Goal: Task Accomplishment & Management: Complete application form

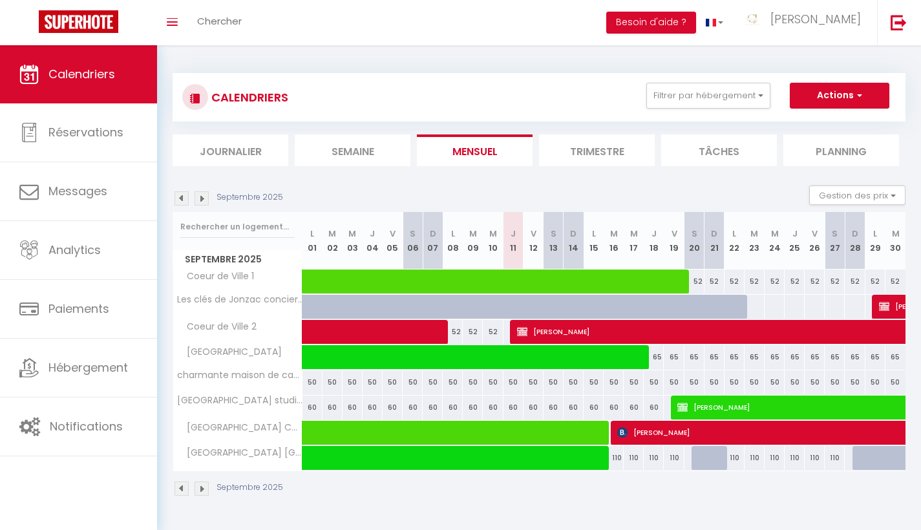
click at [202, 202] on img at bounding box center [201, 198] width 14 height 14
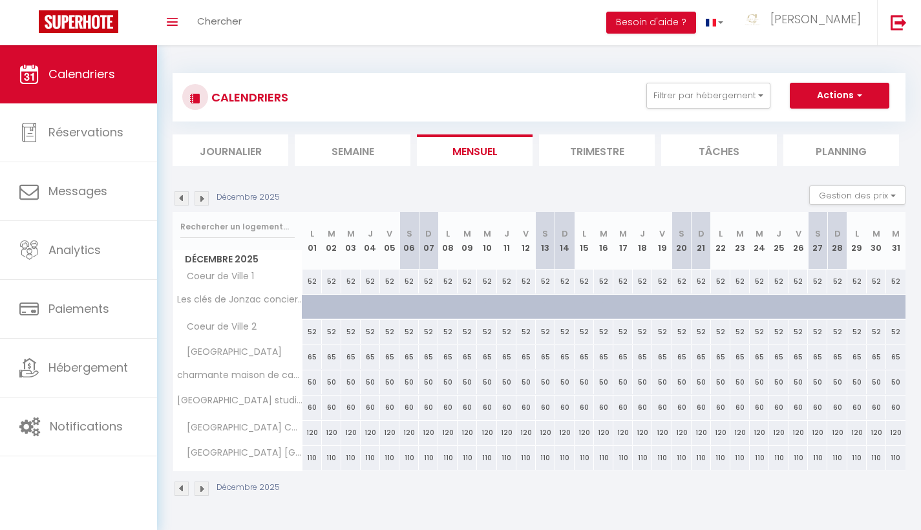
click at [202, 202] on img at bounding box center [201, 198] width 14 height 14
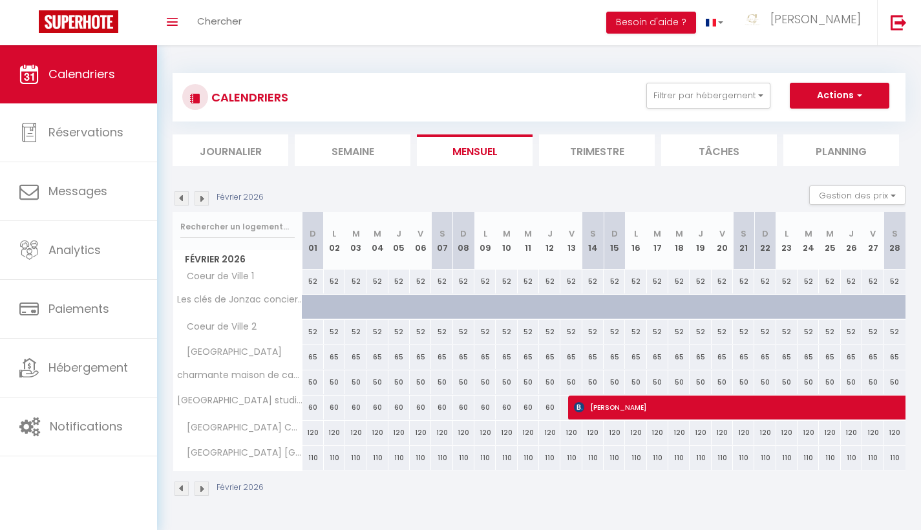
click at [202, 202] on img at bounding box center [201, 198] width 14 height 14
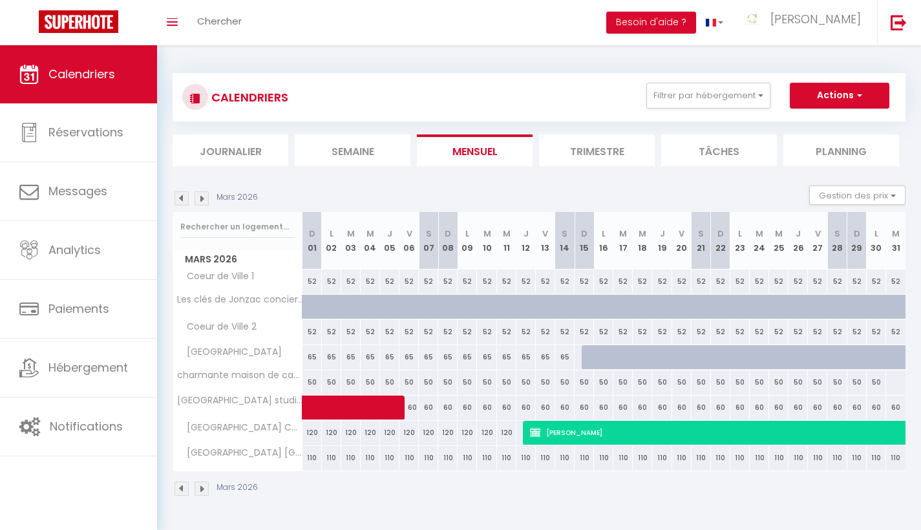
click at [202, 202] on img at bounding box center [201, 198] width 14 height 14
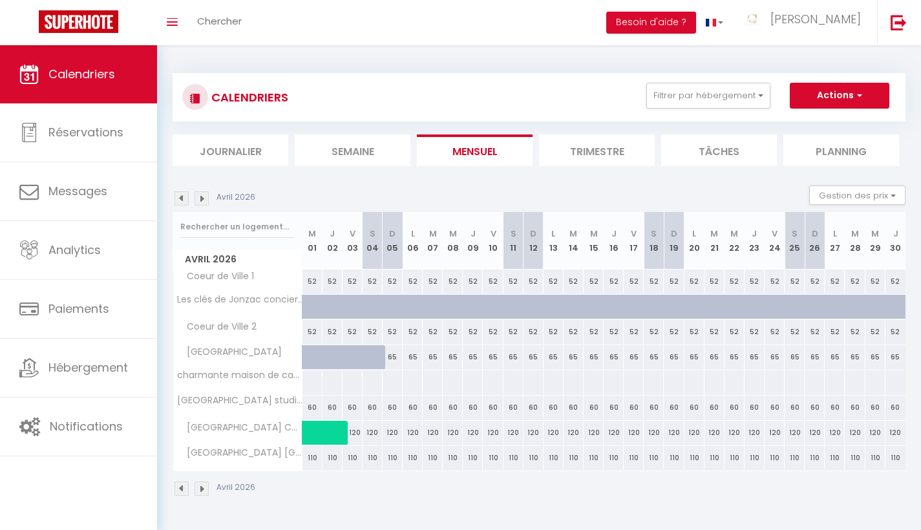
click at [202, 202] on img at bounding box center [201, 198] width 14 height 14
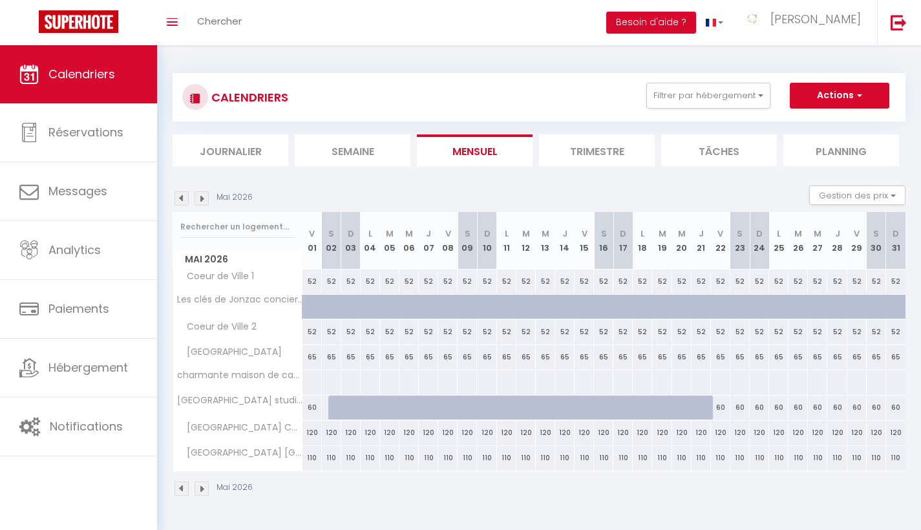
click at [202, 202] on img at bounding box center [201, 198] width 14 height 14
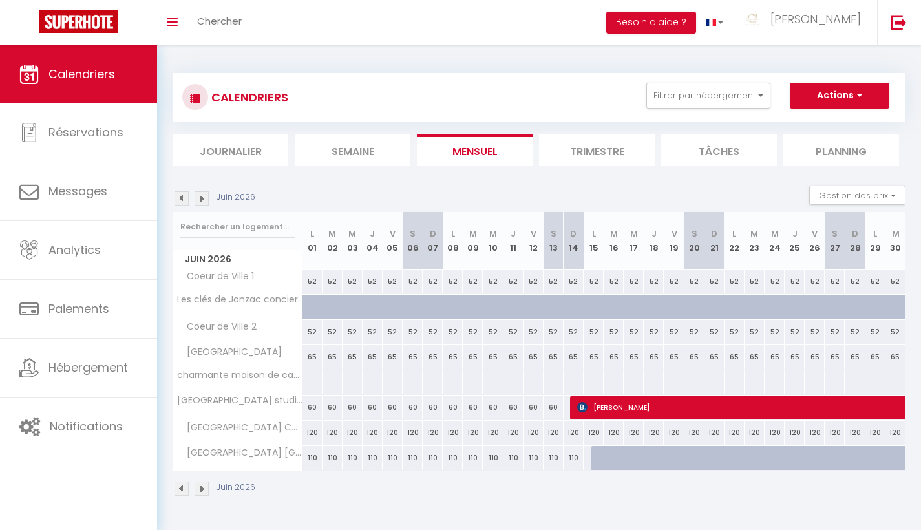
click at [202, 202] on img at bounding box center [201, 198] width 14 height 14
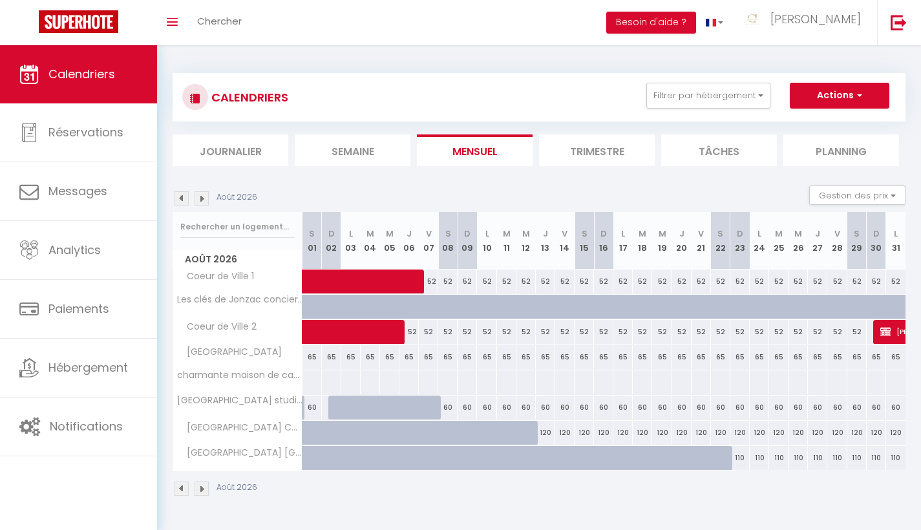
click at [184, 202] on img at bounding box center [181, 198] width 14 height 14
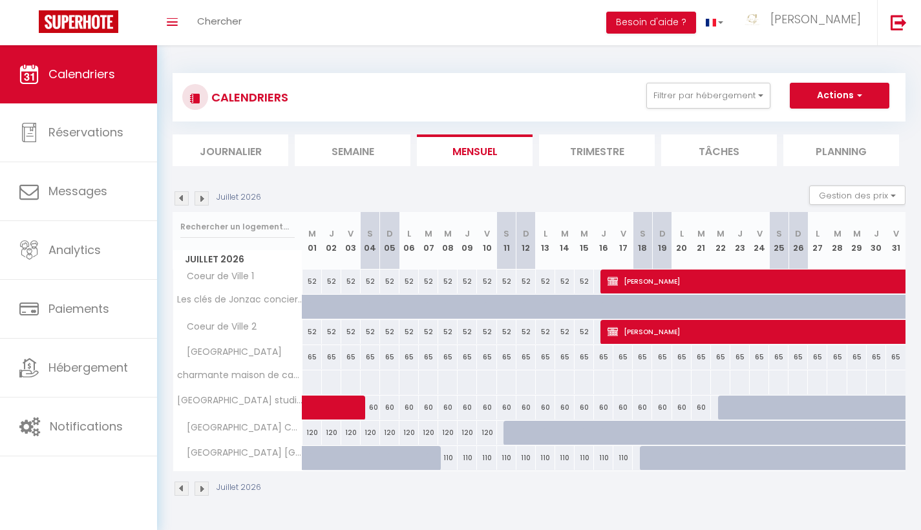
click at [204, 196] on img at bounding box center [201, 198] width 14 height 14
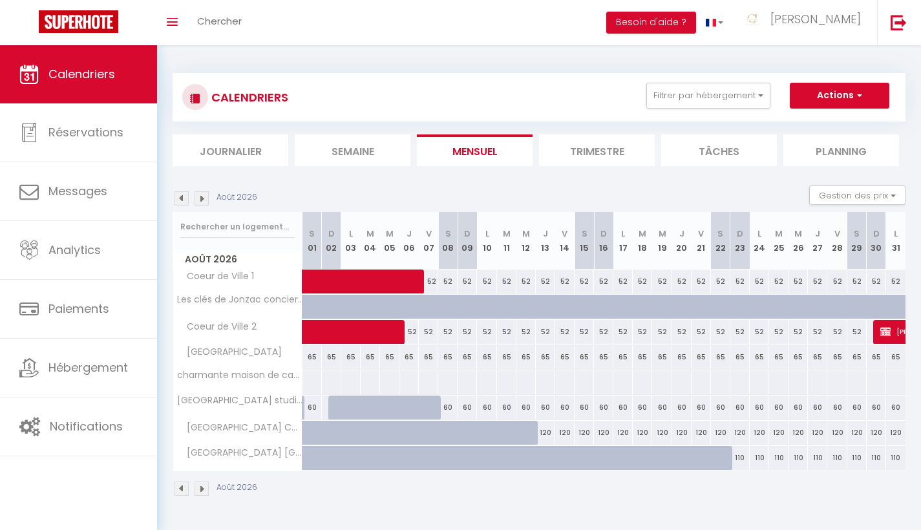
click at [181, 201] on img at bounding box center [181, 198] width 14 height 14
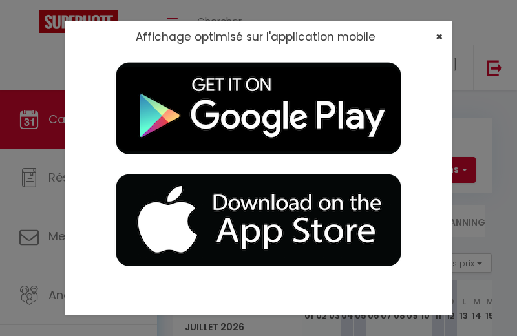
click at [436, 37] on span "×" at bounding box center [439, 36] width 7 height 16
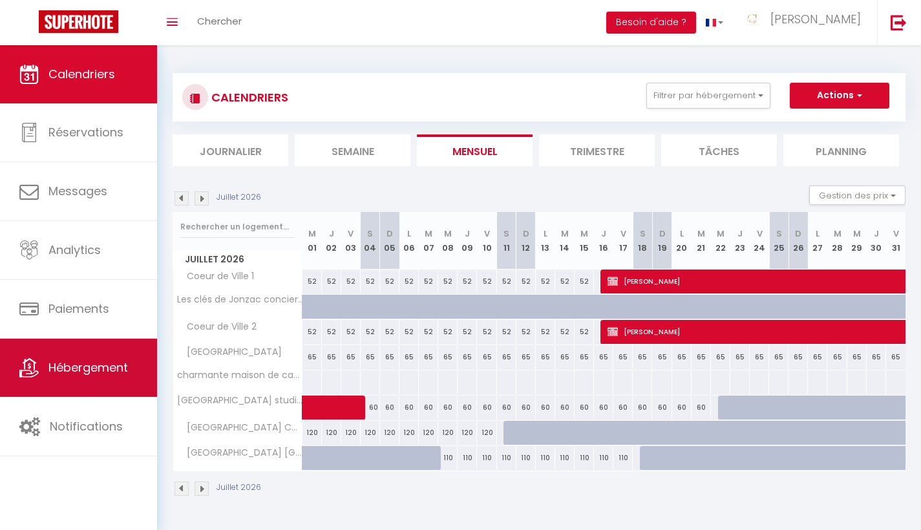
click at [65, 362] on span "Hébergement" at bounding box center [87, 367] width 79 height 16
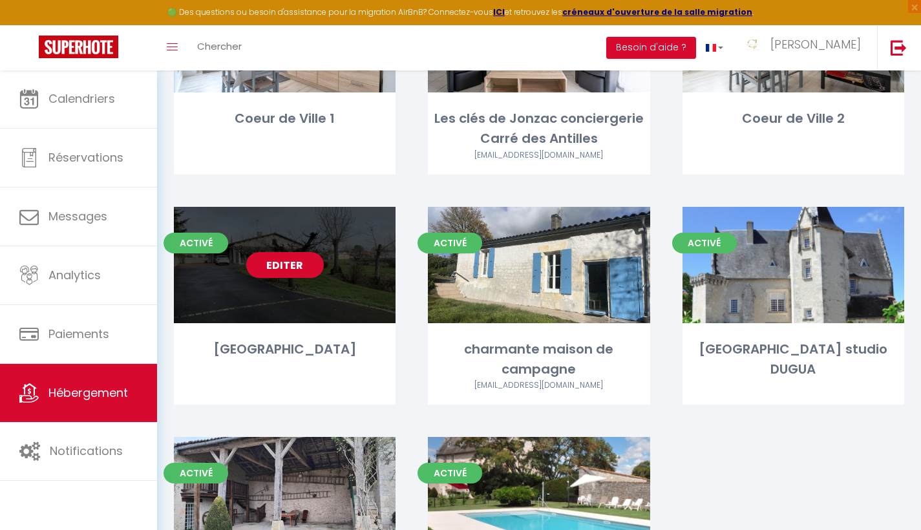
scroll to position [248, 0]
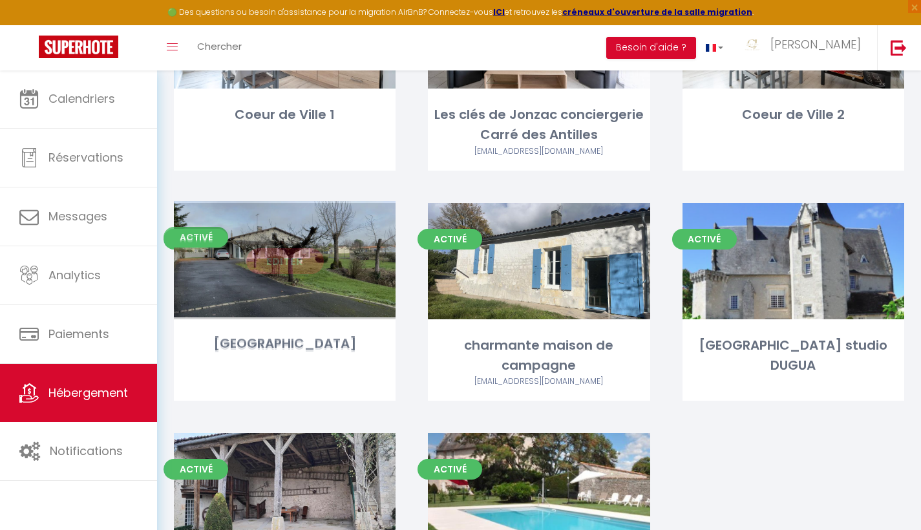
click at [304, 253] on link "Editer" at bounding box center [285, 261] width 78 height 26
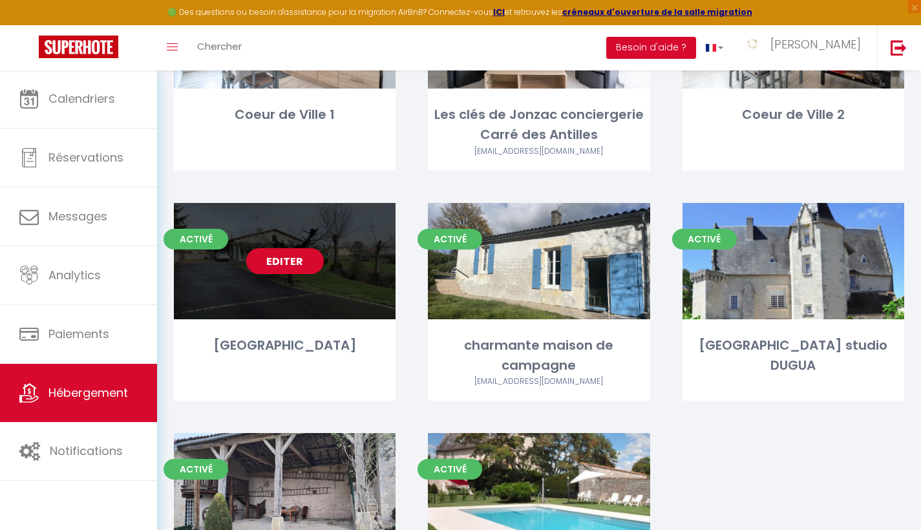
click at [293, 255] on link "Editer" at bounding box center [285, 261] width 78 height 26
select select "3"
select select "2"
select select "1"
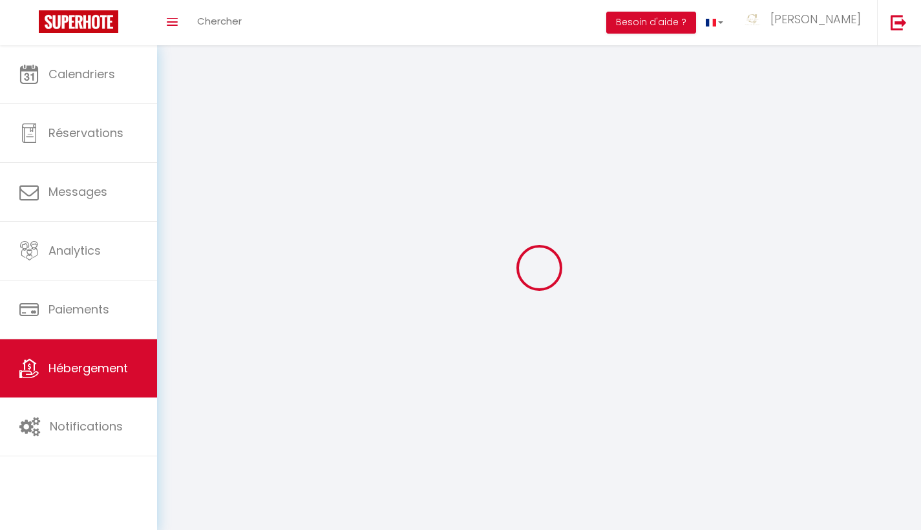
select select
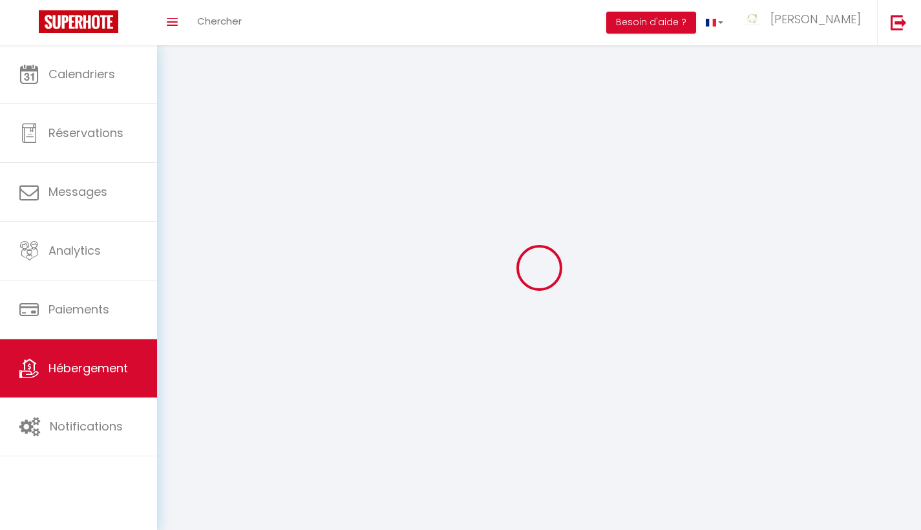
select select
checkbox input "false"
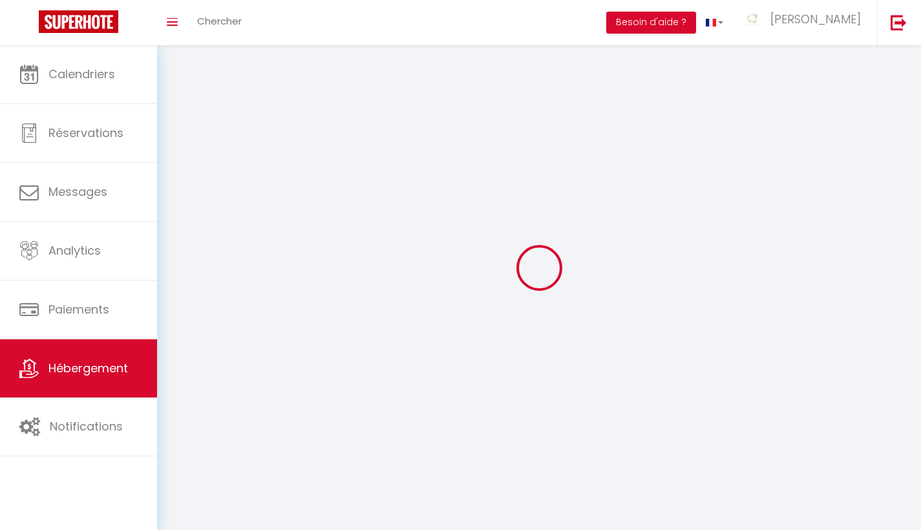
select select
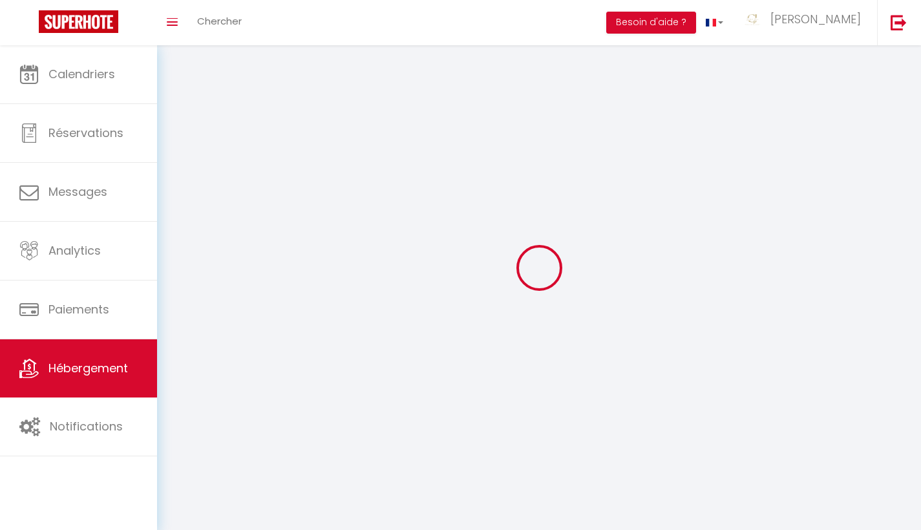
select select
checkbox input "false"
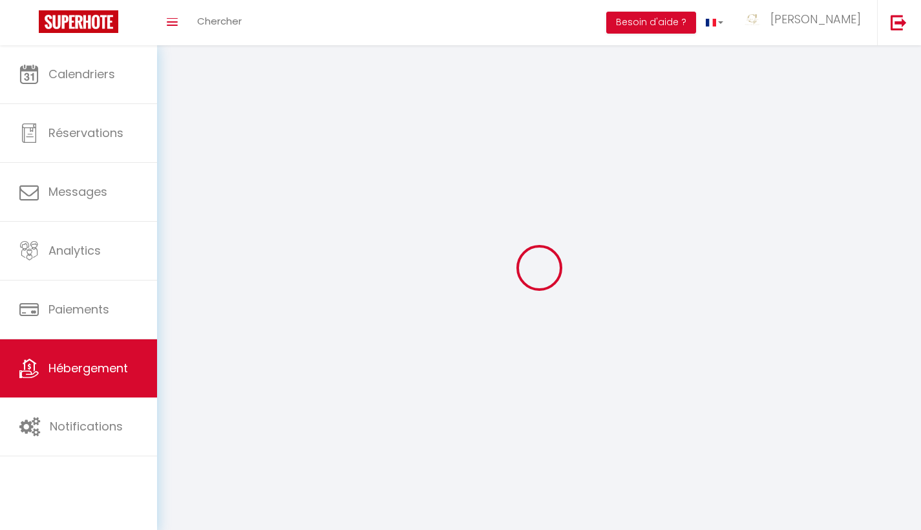
checkbox input "false"
select select
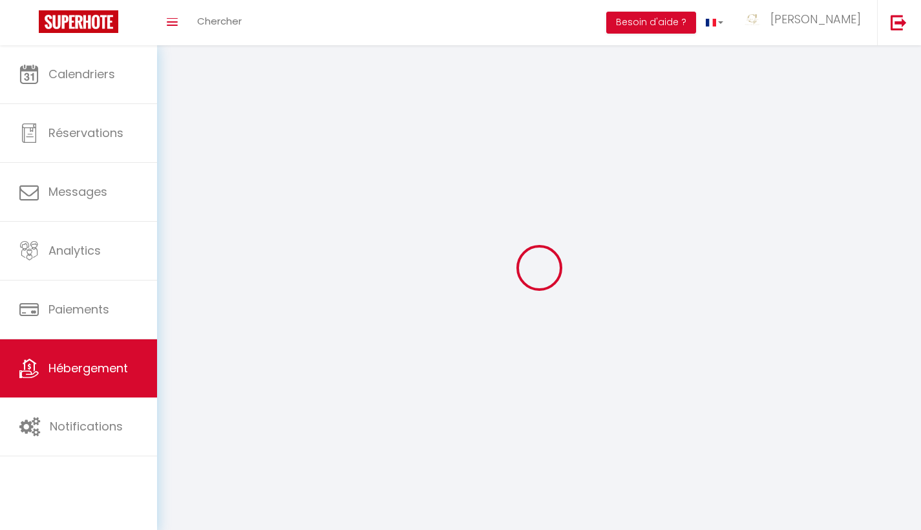
select select
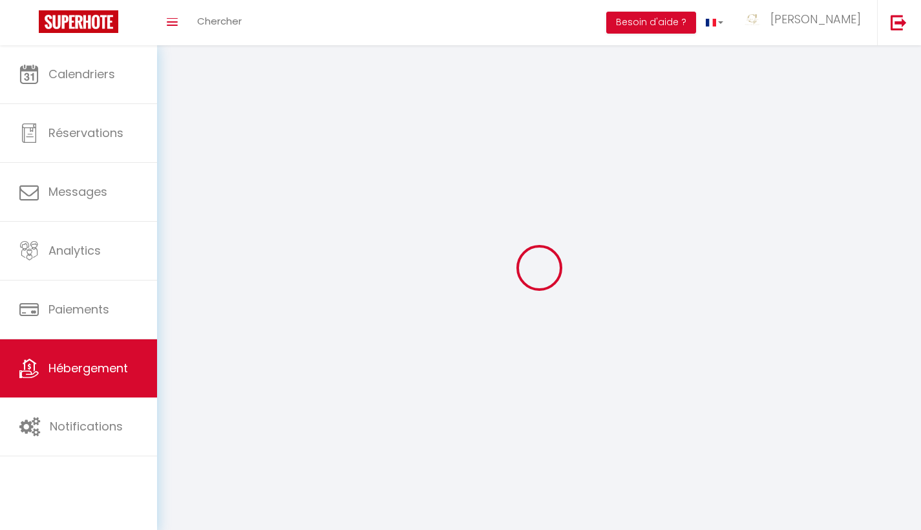
checkbox input "false"
select select
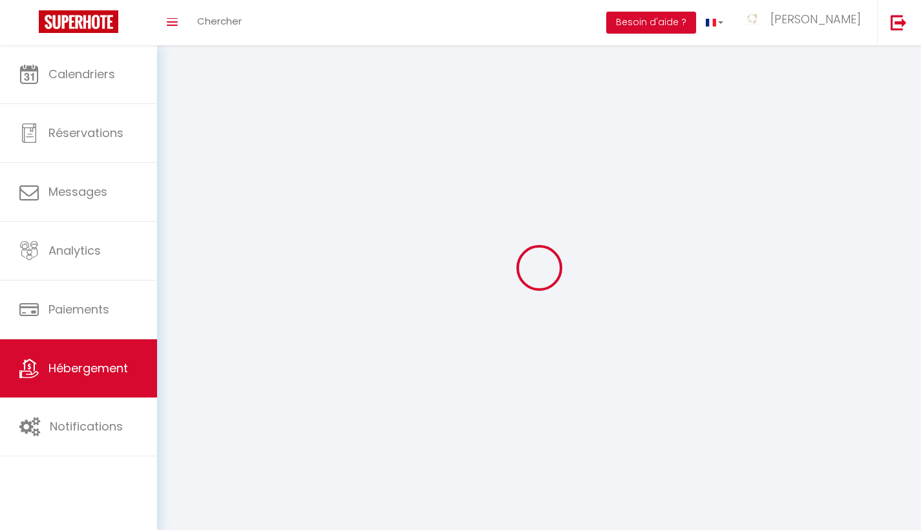
select select
select select "1"
select select "28"
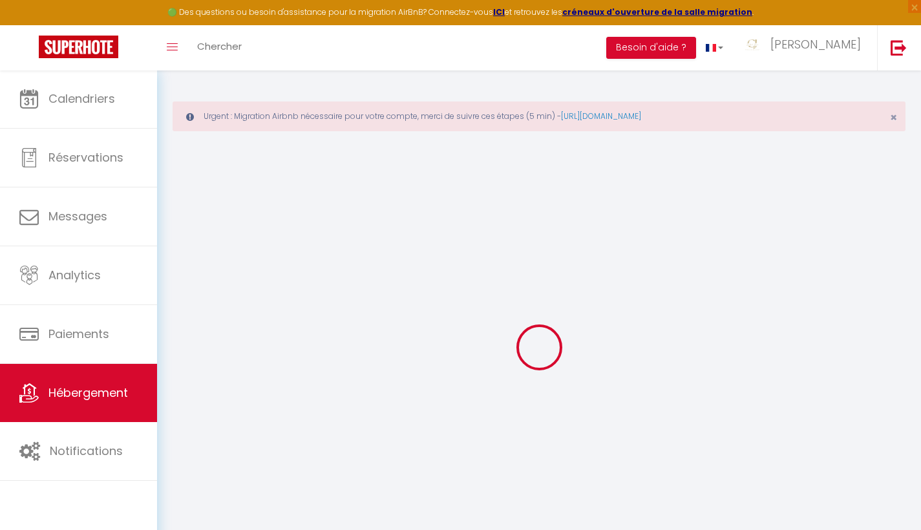
select select
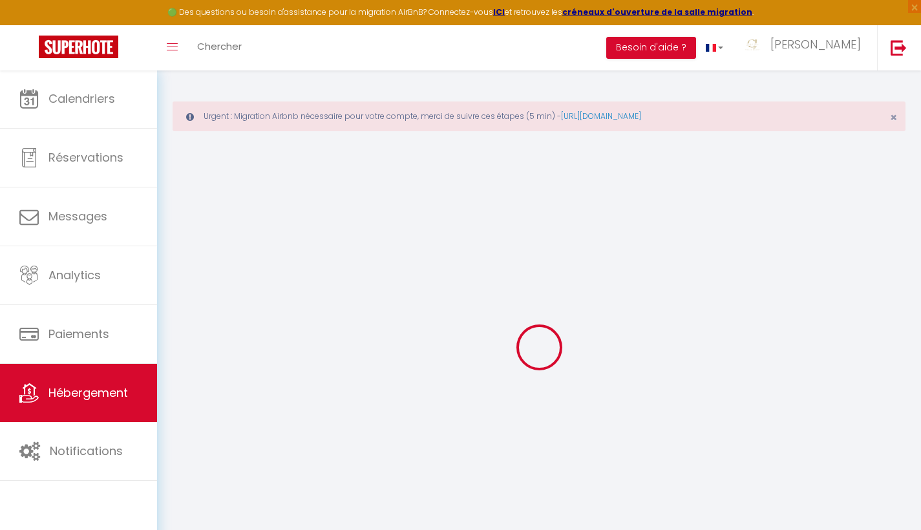
select select
checkbox input "false"
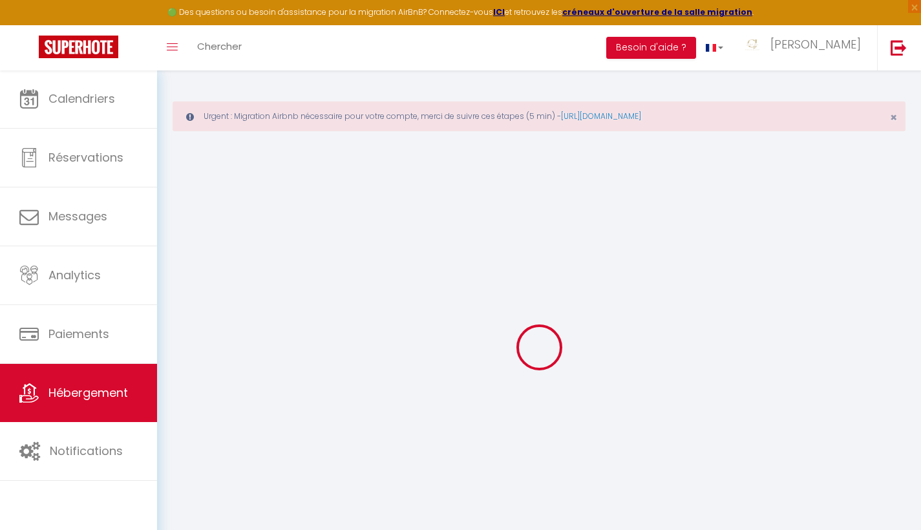
select select
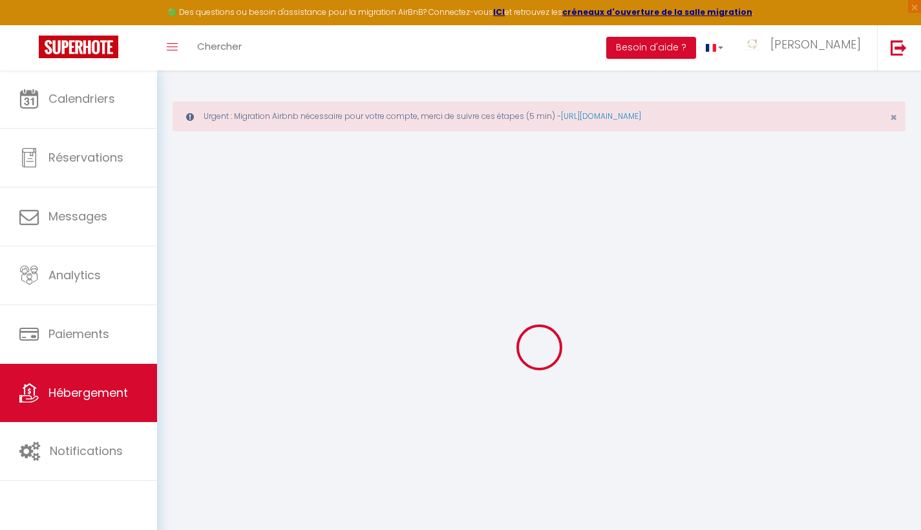
select select
checkbox input "false"
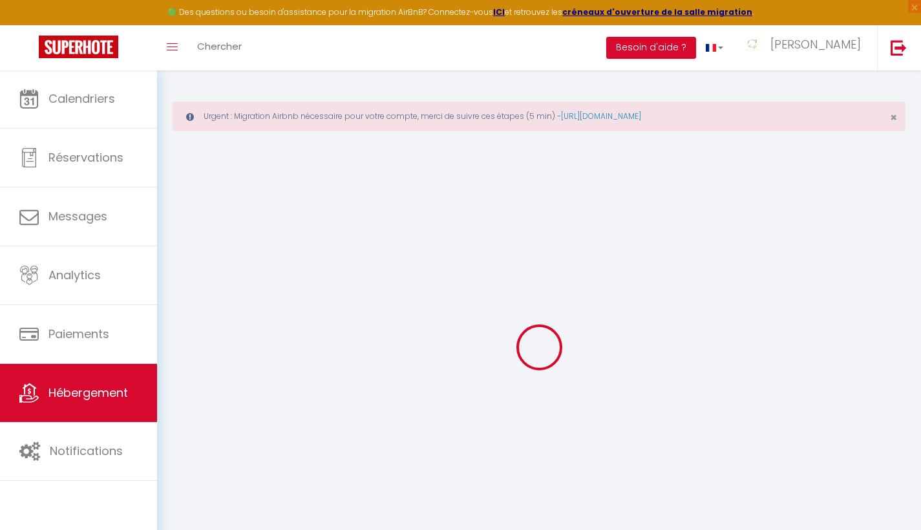
checkbox input "false"
select select
type input "[GEOGRAPHIC_DATA]"
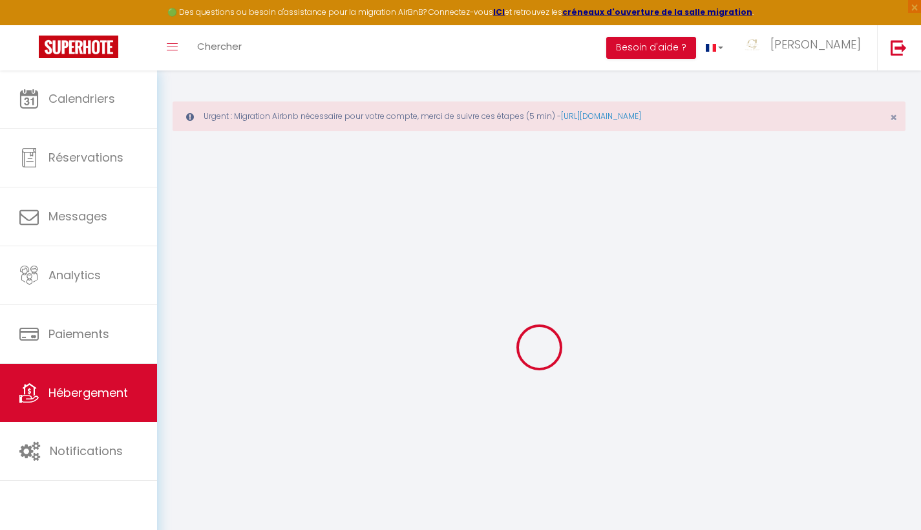
type input "[PERSON_NAME]"
type input "GUÉDON"
type input "[STREET_ADDRESS]"
type input "17500"
type input "JONZAC"
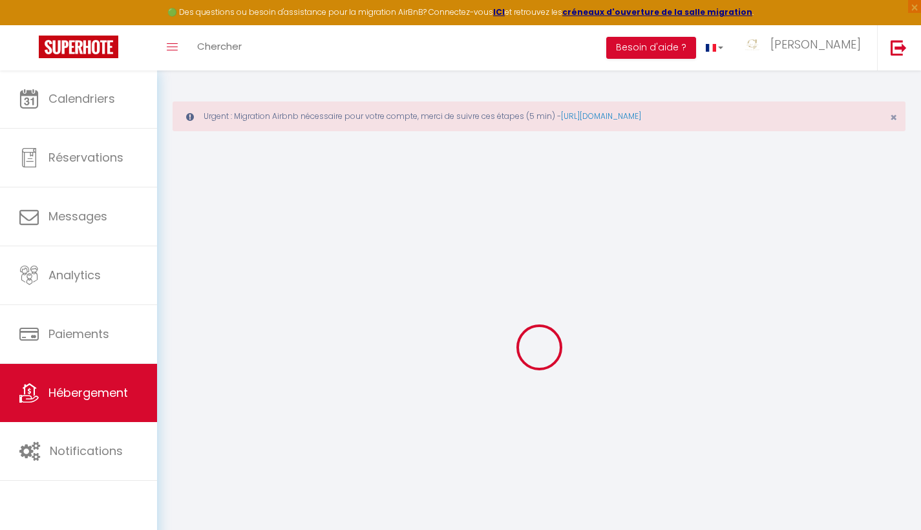
select select "houses"
select select "2"
type input "150"
type input "75"
type input "5.5"
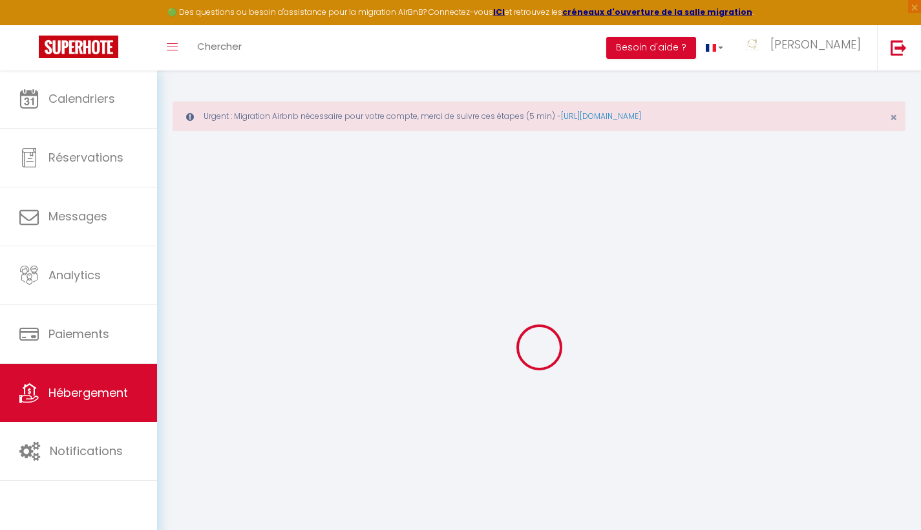
type input "5.28"
type input "880"
select select
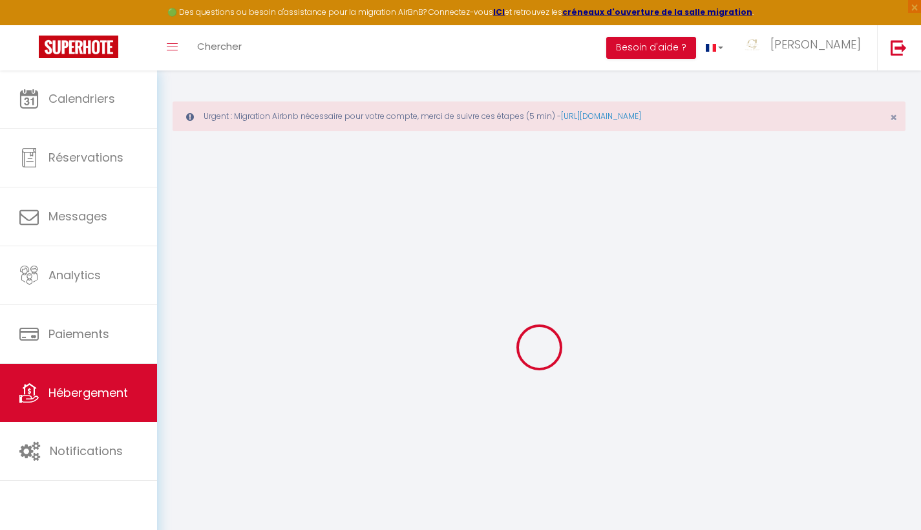
select select
type input "[STREET_ADDRESS]"
type input "17500"
type input "JONZAC"
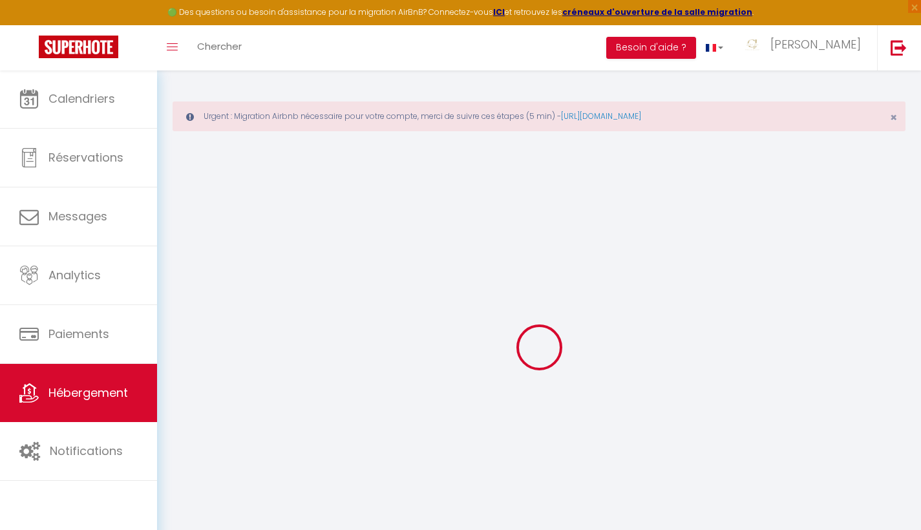
type input "[EMAIL_ADDRESS][DOMAIN_NAME]"
select select
checkbox input "false"
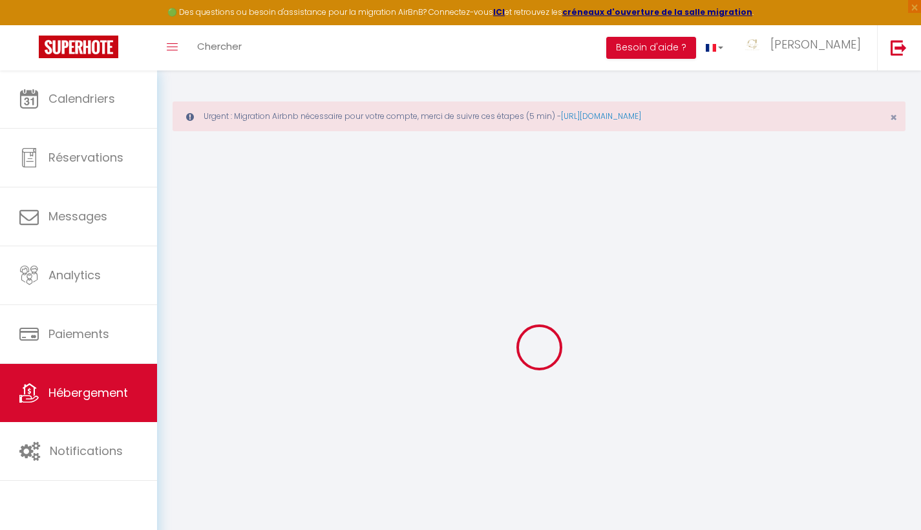
checkbox input "false"
radio input "true"
type input "75"
type input "0"
type input "40"
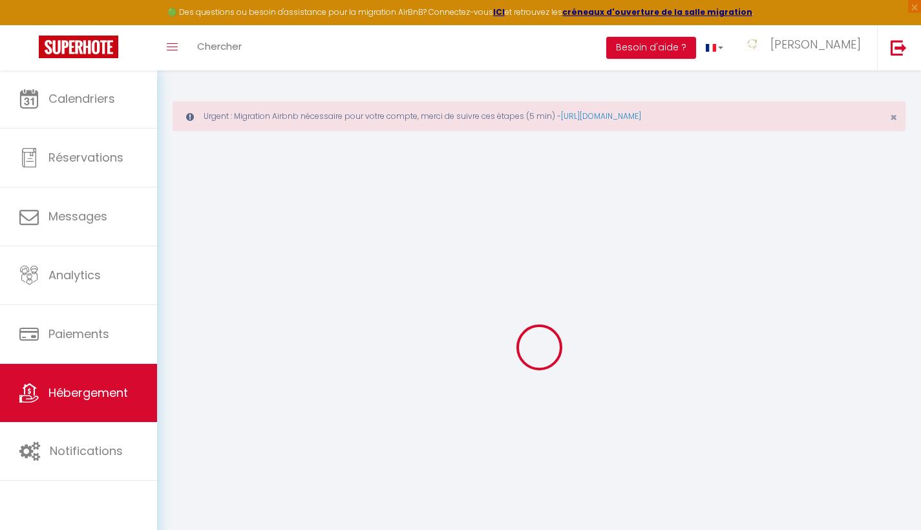
type input "0"
select select
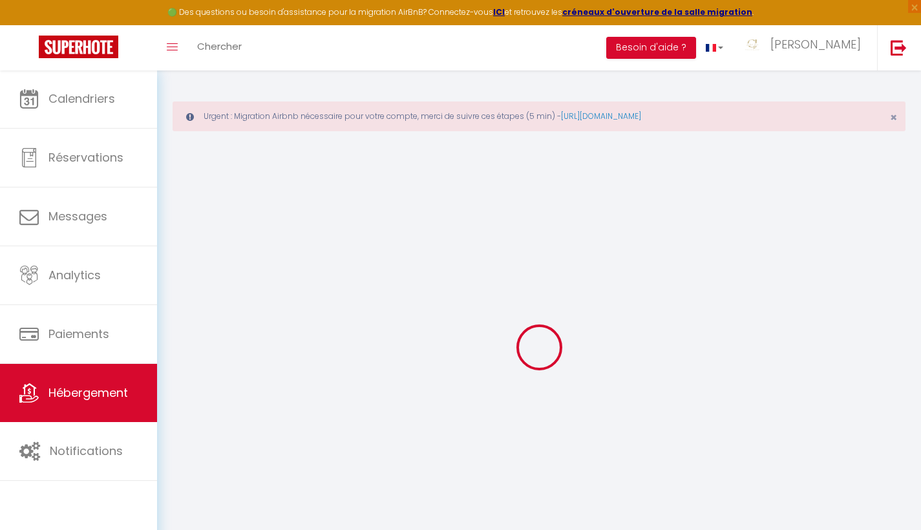
select select
checkbox input "false"
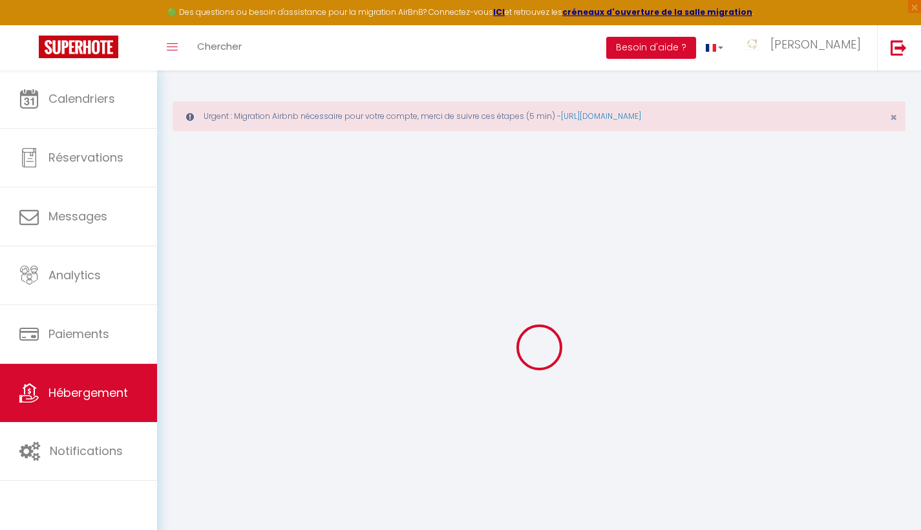
checkbox input "false"
select select
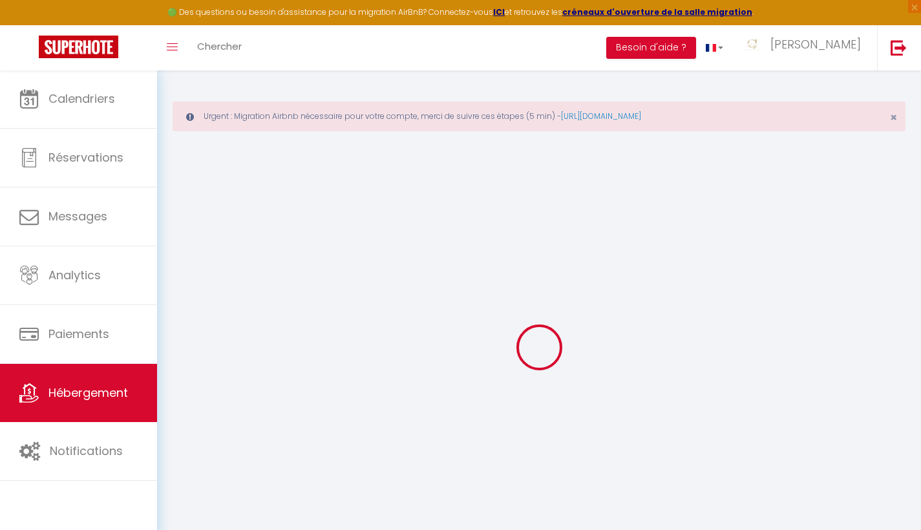
select select
checkbox input "false"
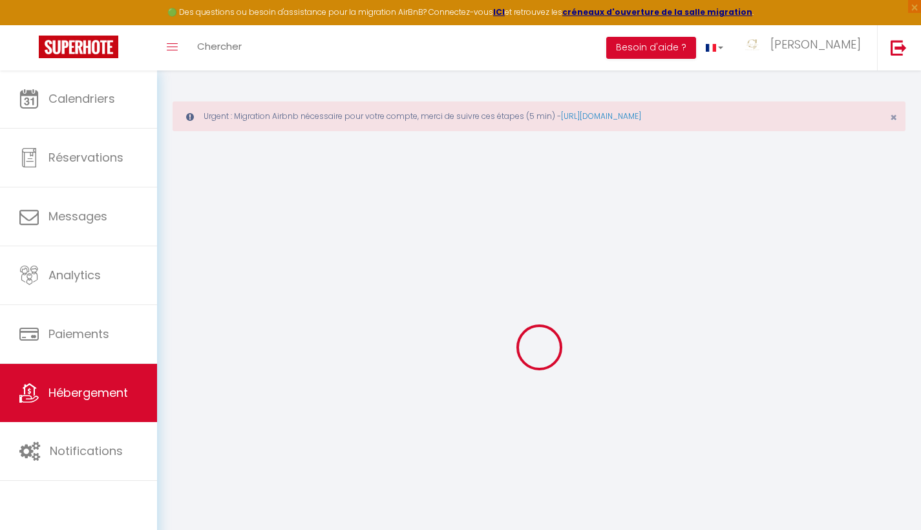
checkbox input "false"
select select
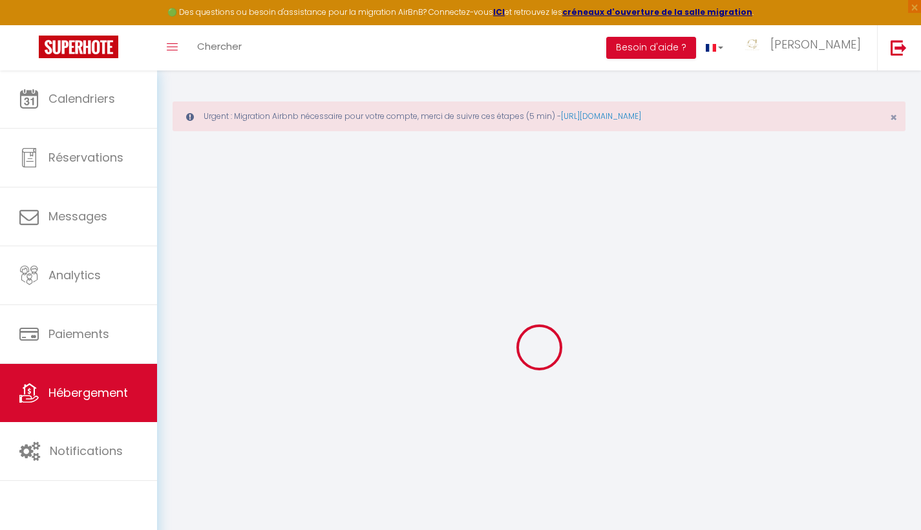
select select
checkbox input "false"
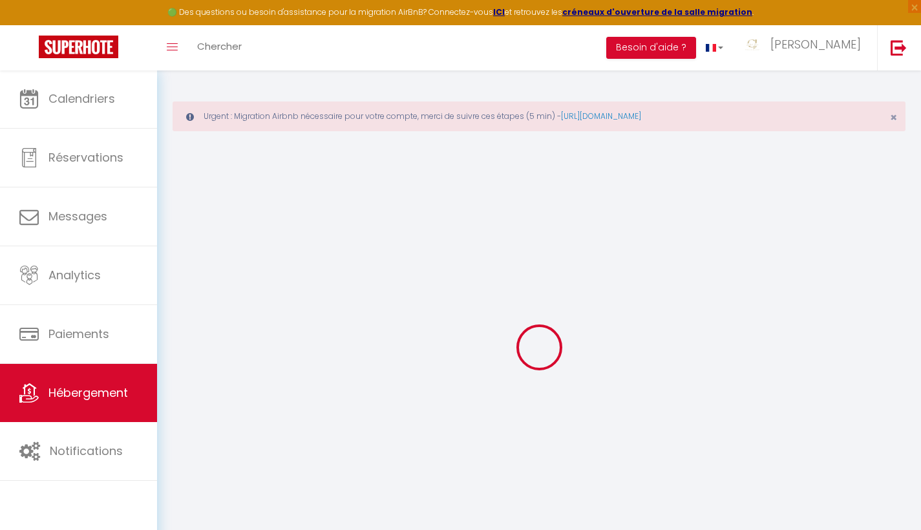
checkbox input "false"
select select
checkbox input "false"
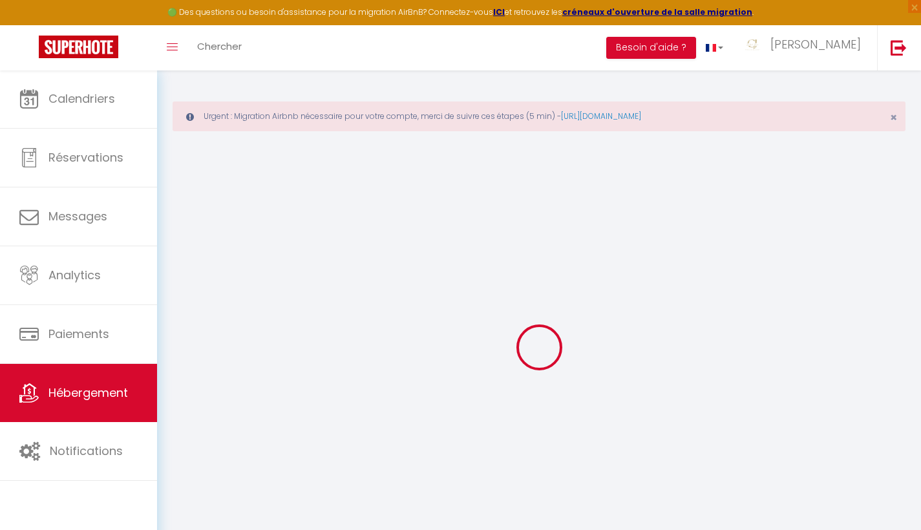
checkbox input "false"
select select "15:00"
select select "23:45"
select select "11:00"
select select "30"
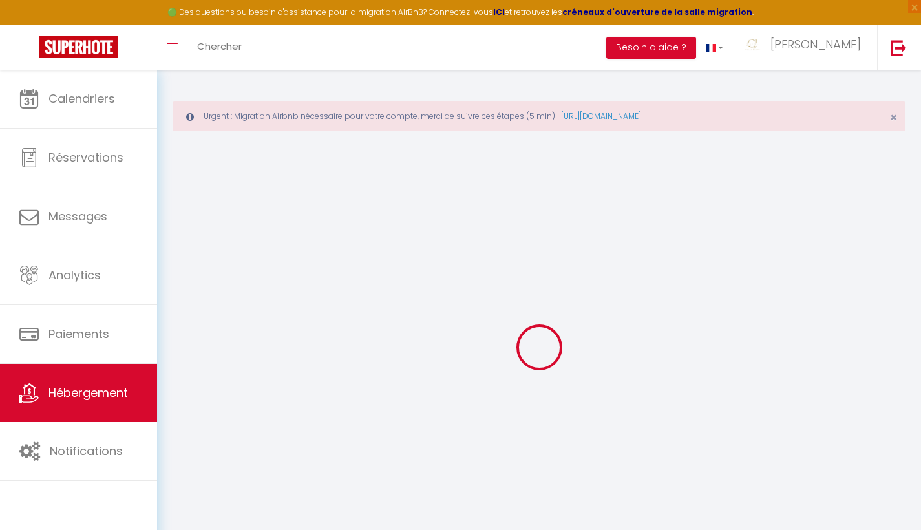
select select "120"
select select
checkbox input "false"
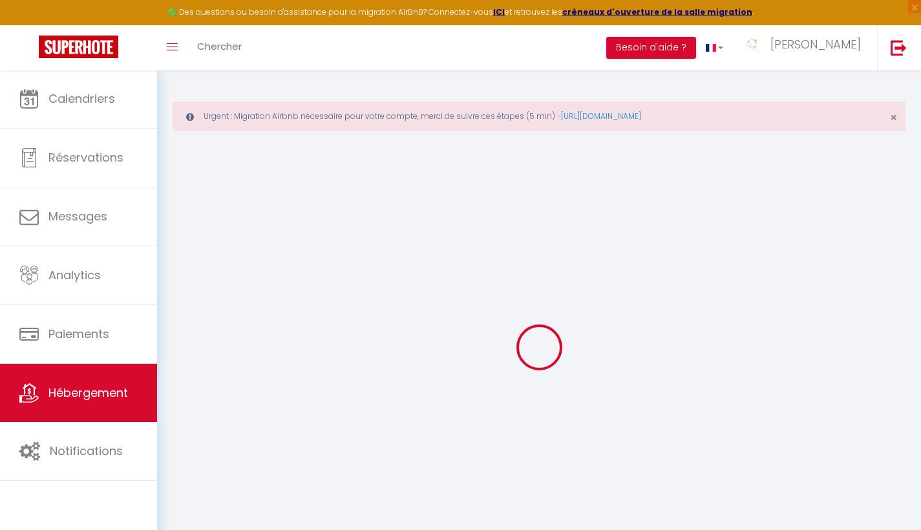
checkbox input "false"
select select
checkbox input "false"
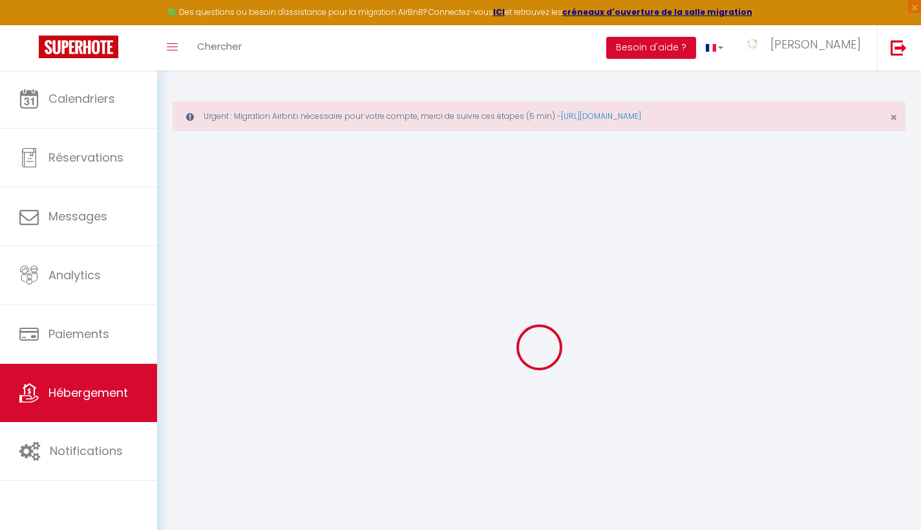
checkbox input "false"
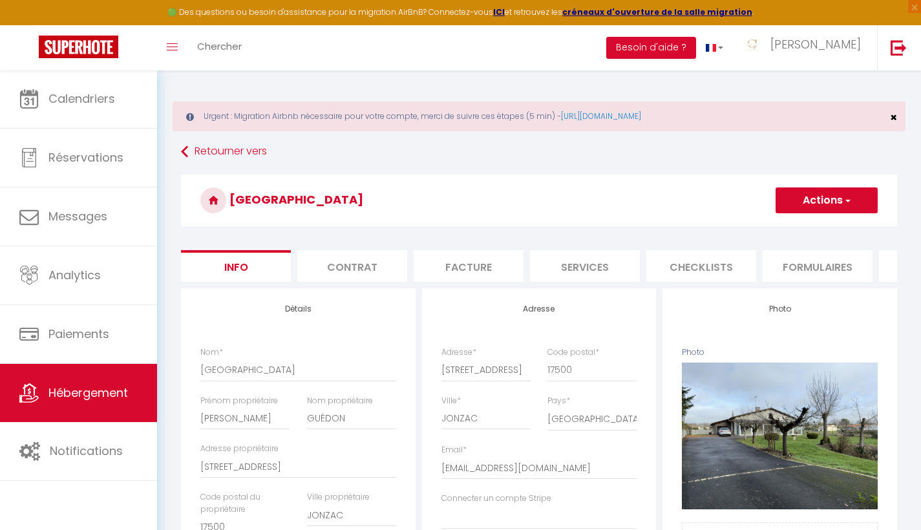
click at [895, 121] on span "×" at bounding box center [893, 117] width 7 height 16
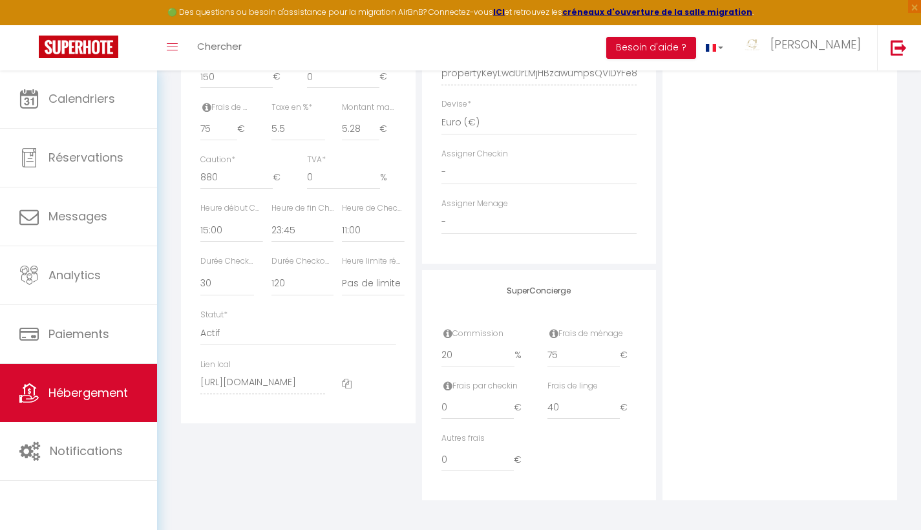
scroll to position [607, 0]
click at [912, 7] on span "×" at bounding box center [914, 6] width 13 height 13
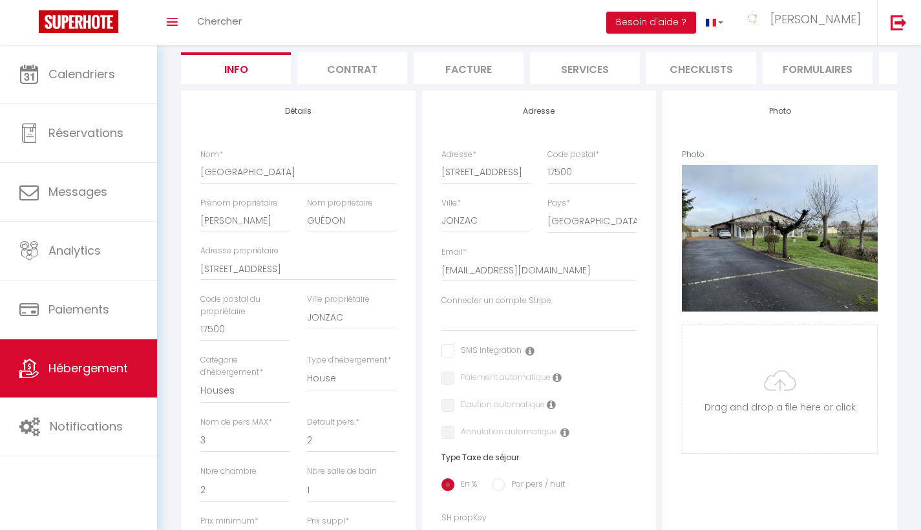
scroll to position [116, 0]
